Goal: Use online tool/utility: Utilize a website feature to perform a specific function

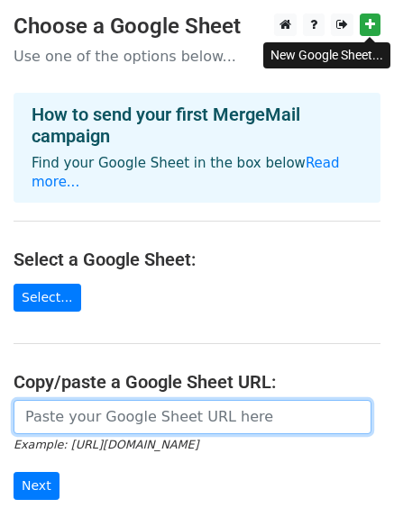
click at [114, 400] on input "url" at bounding box center [193, 417] width 358 height 34
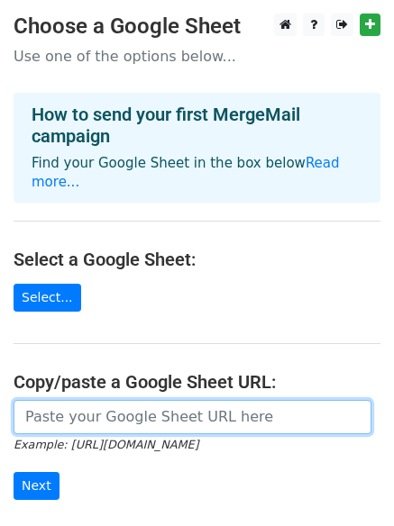
paste input "https://docs.google.com/spreadsheets/d/1SVIR0SvNvN_t0TbS3WL2ijkcog947hqFMhhz73g…"
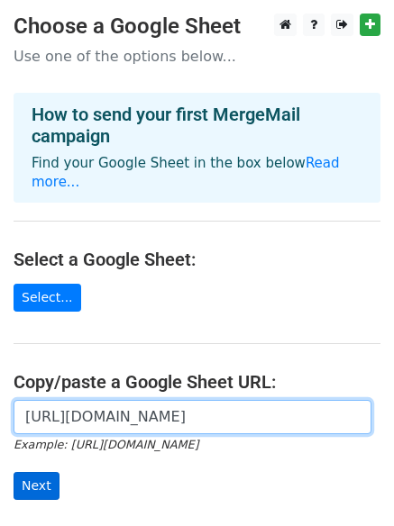
type input "https://docs.google.com/spreadsheets/d/1SVIR0SvNvN_t0TbS3WL2ijkcog947hqFMhhz73g…"
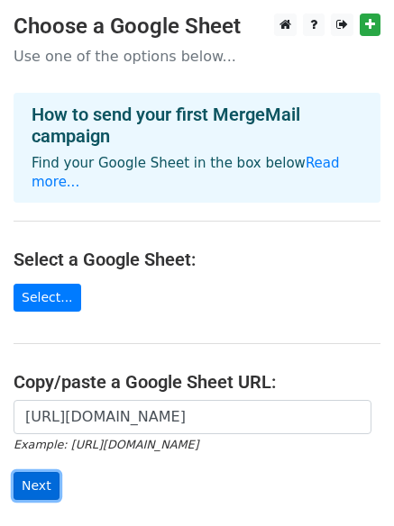
scroll to position [0, 0]
click at [34, 472] on input "Next" at bounding box center [37, 486] width 46 height 28
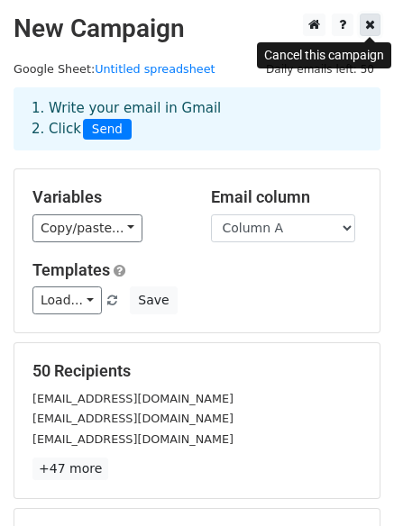
click at [368, 23] on icon at bounding box center [370, 24] width 10 height 13
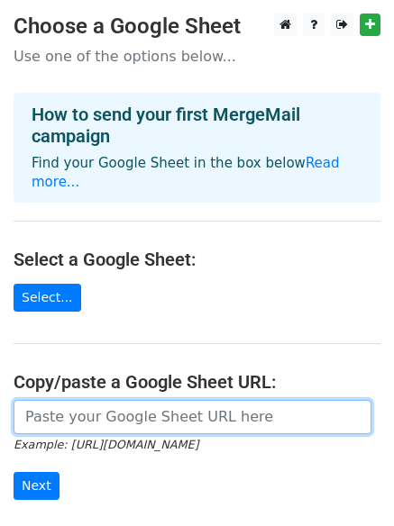
click at [131, 400] on input "url" at bounding box center [193, 417] width 358 height 34
paste input "https://docs.google.com/spreadsheets/d/1SVIR0SvNvN_t0TbS3WL2ijkcog947hqFMhhz73g…"
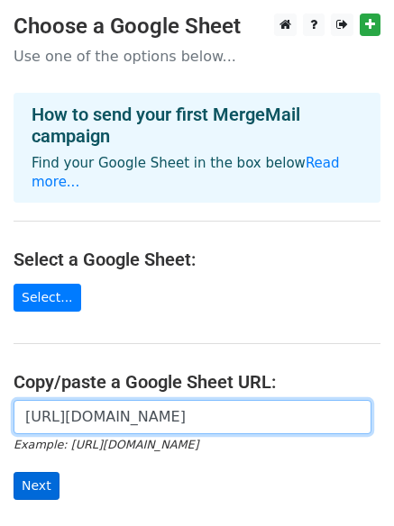
type input "https://docs.google.com/spreadsheets/d/1SVIR0SvNvN_t0TbS3WL2ijkcog947hqFMhhz73g…"
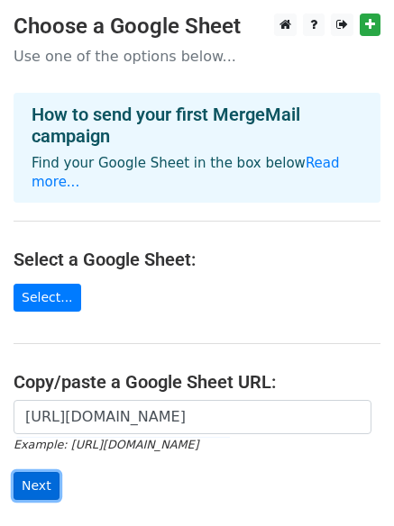
scroll to position [0, 0]
click at [32, 472] on input "Next" at bounding box center [37, 486] width 46 height 28
